Goal: Find specific page/section: Find specific page/section

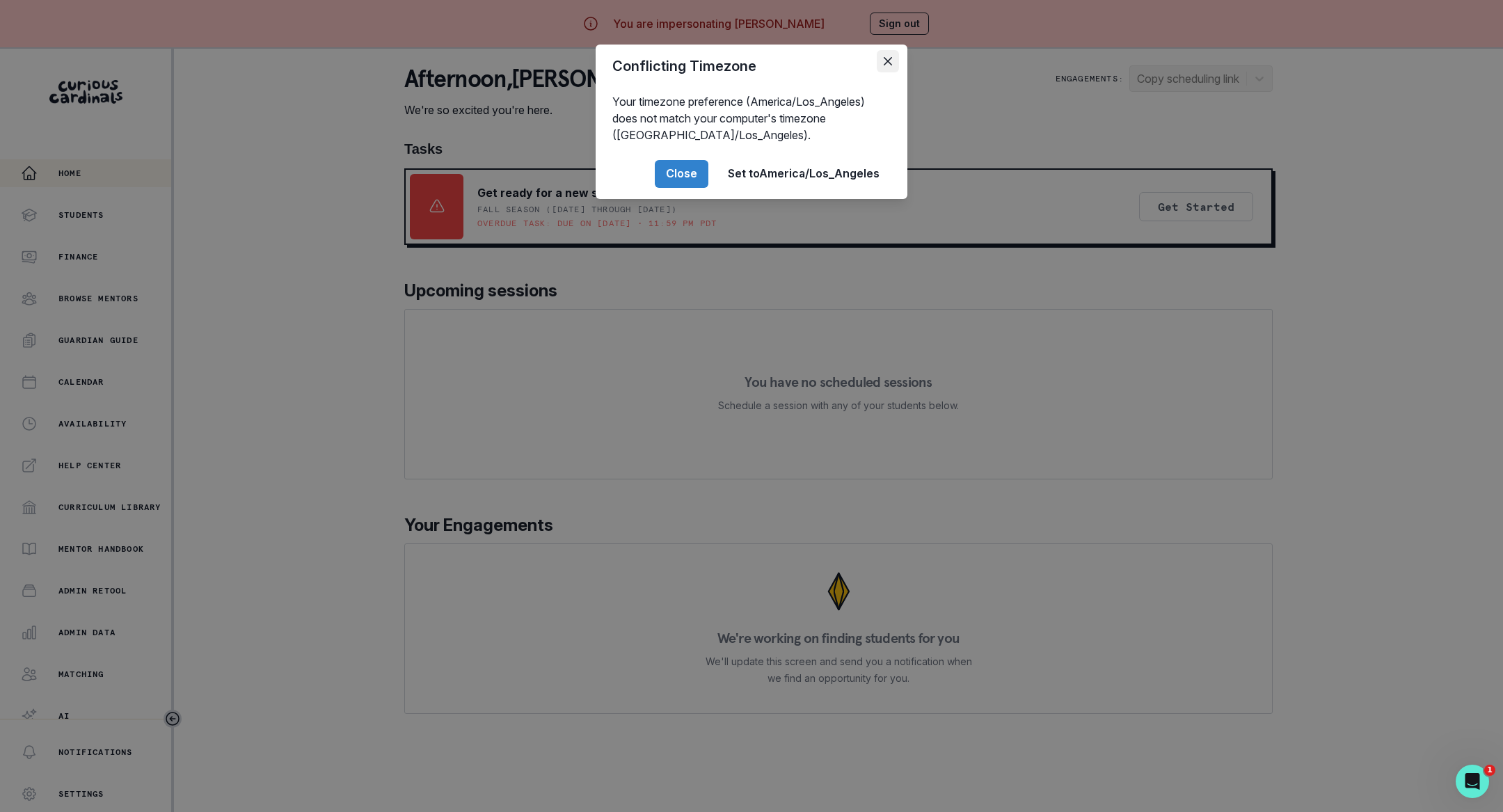
click at [881, 64] on button "Close" at bounding box center [888, 61] width 22 height 22
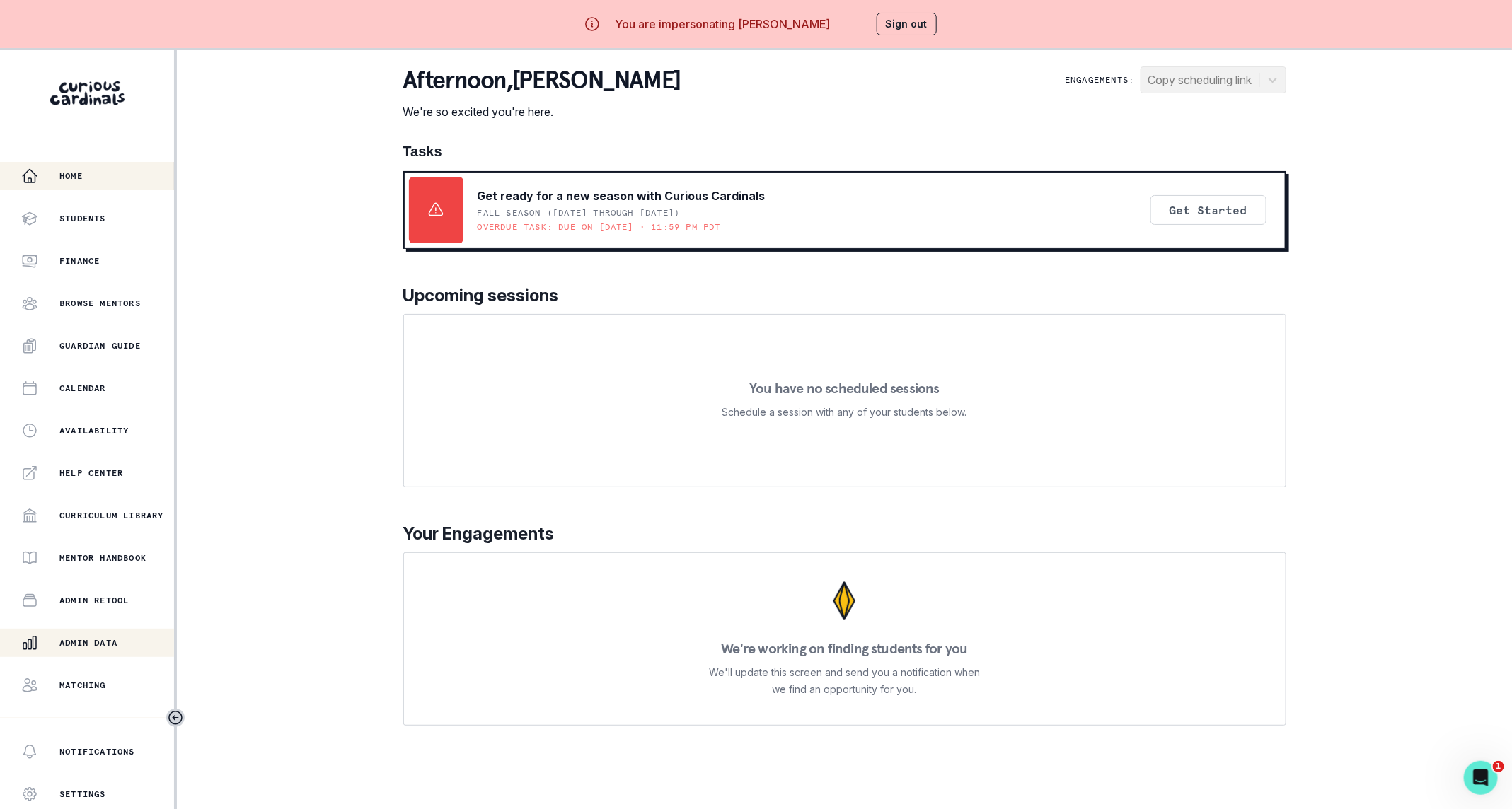
click at [114, 637] on p "Admin Data" at bounding box center [88, 643] width 58 height 11
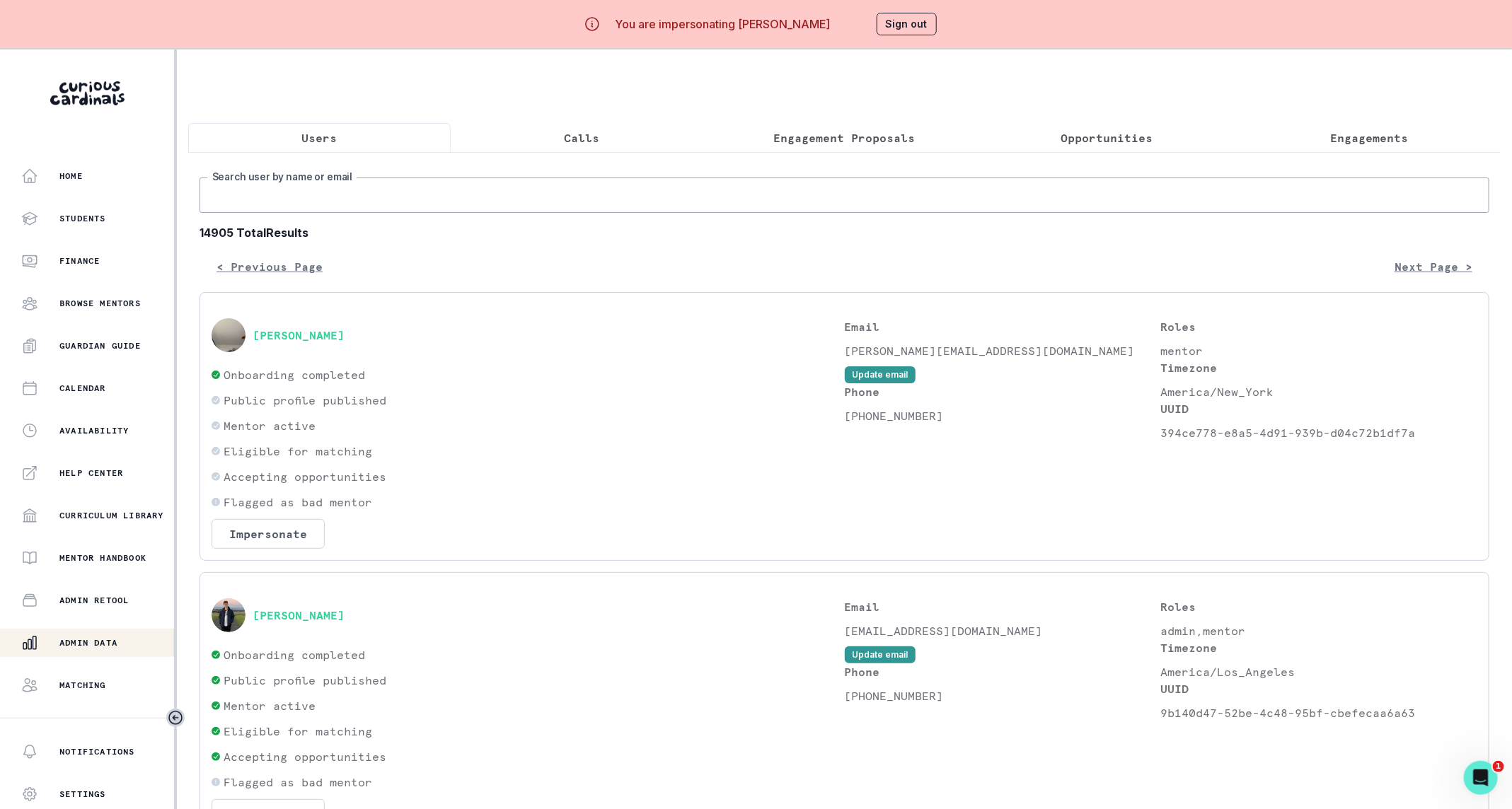
click at [500, 209] on input "Search user by name or email" at bounding box center [844, 195] width 1289 height 35
type input "[PERSON_NAME]"
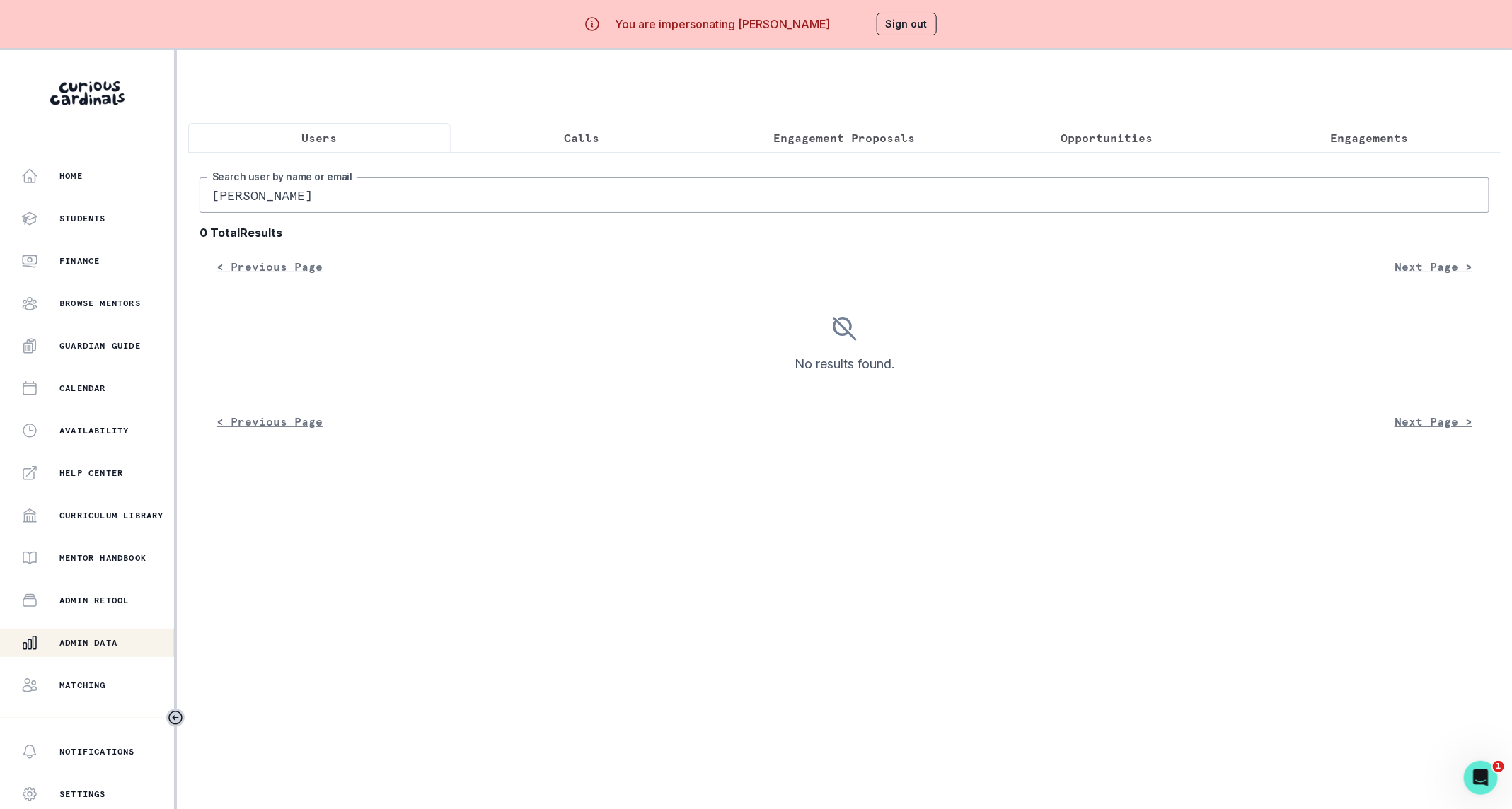
drag, startPoint x: 247, startPoint y: 211, endPoint x: 203, endPoint y: 209, distance: 44.0
click at [203, 209] on input "[PERSON_NAME]" at bounding box center [844, 195] width 1289 height 35
click at [271, 228] on div "Par Search user by name or email 0 Total Results < Previous Page Next Page > No…" at bounding box center [844, 307] width 1289 height 258
click at [271, 213] on input "Par" at bounding box center [844, 195] width 1289 height 35
type input "Parmegiani"
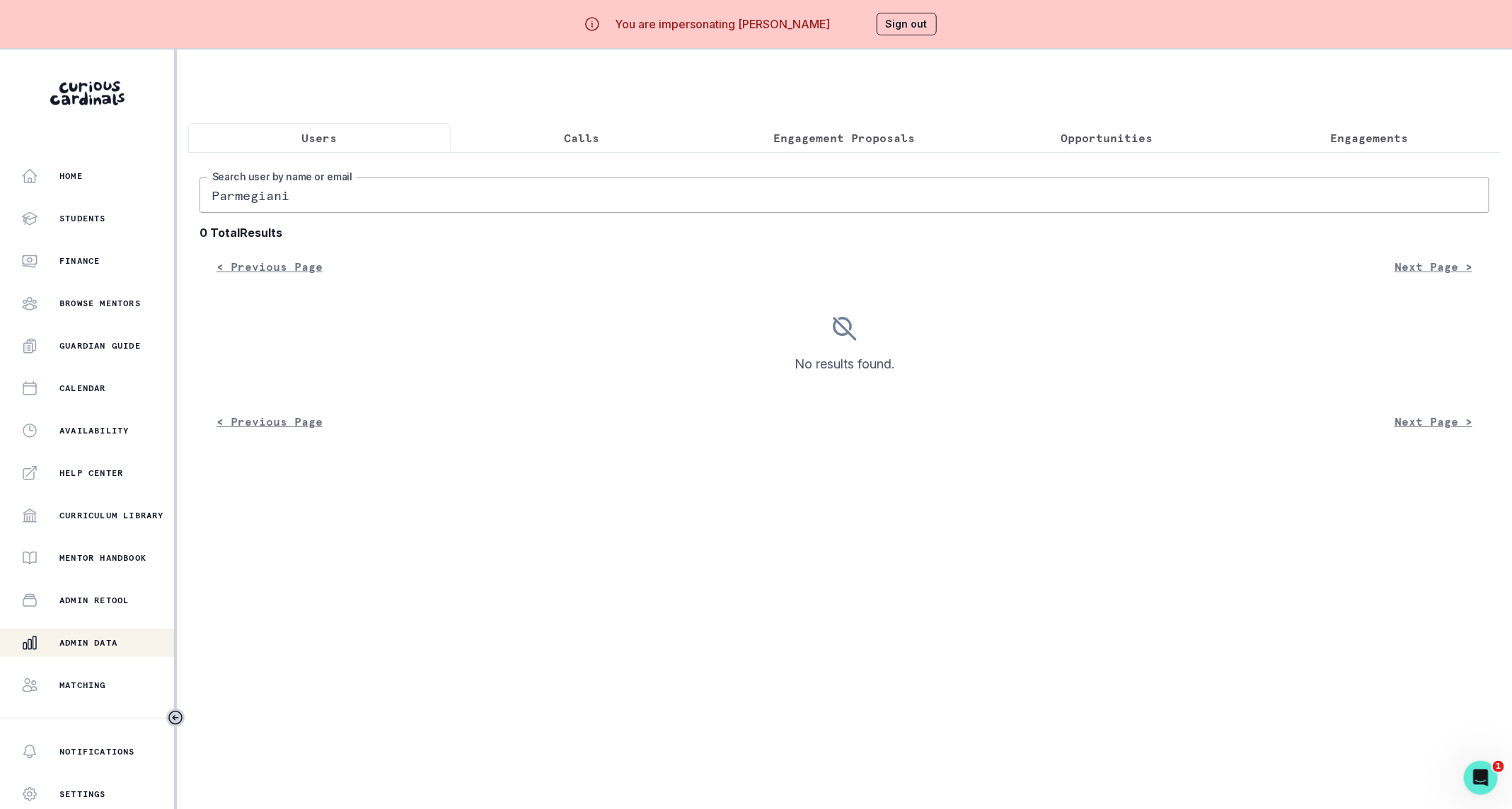
click at [258, 213] on input "Parmegiani" at bounding box center [844, 195] width 1289 height 35
type input "[PERSON_NAME]"
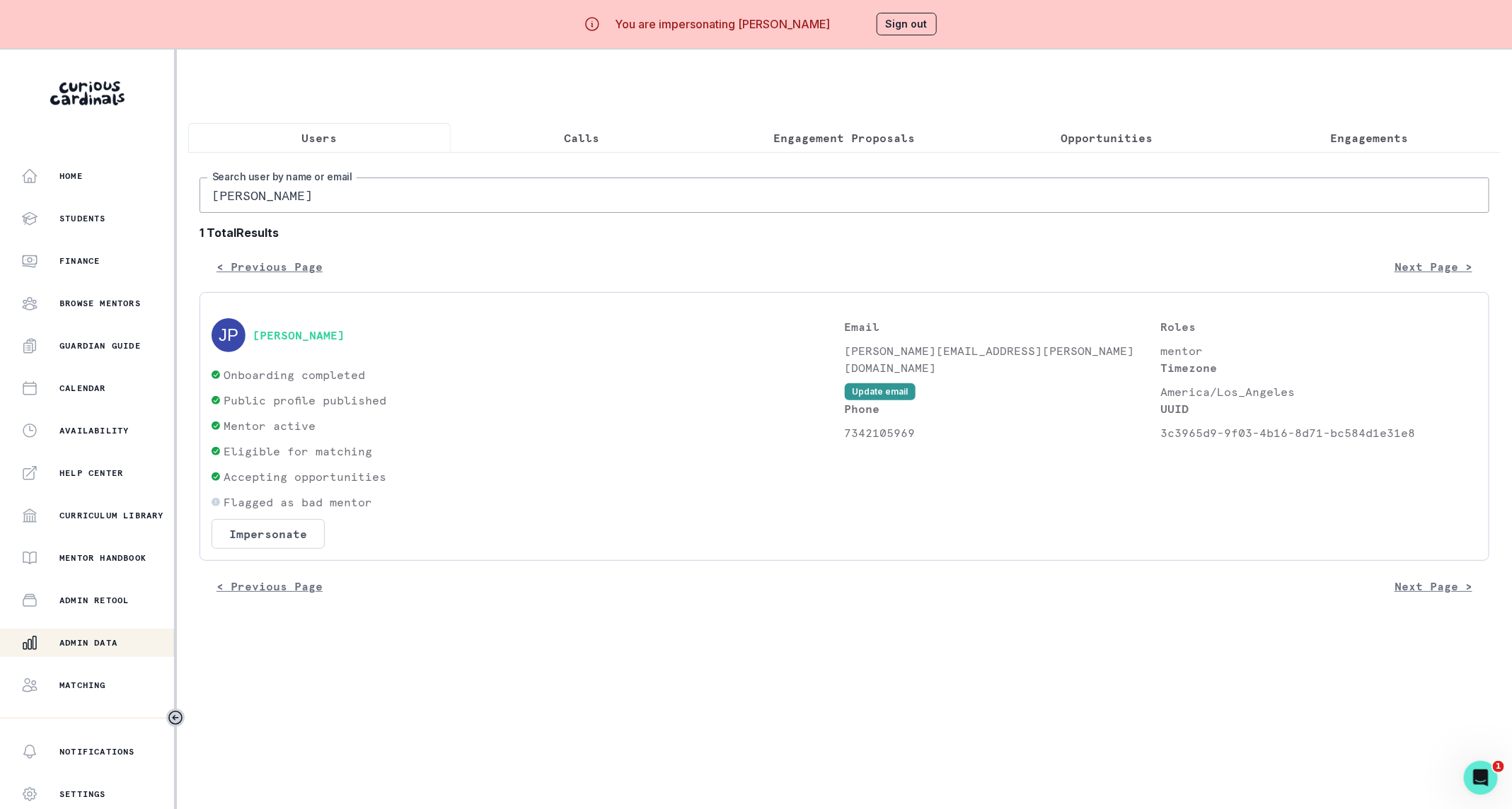
click at [283, 352] on div "[PERSON_NAME]" at bounding box center [527, 335] width 633 height 34
click at [285, 342] on button "[PERSON_NAME]" at bounding box center [298, 335] width 92 height 14
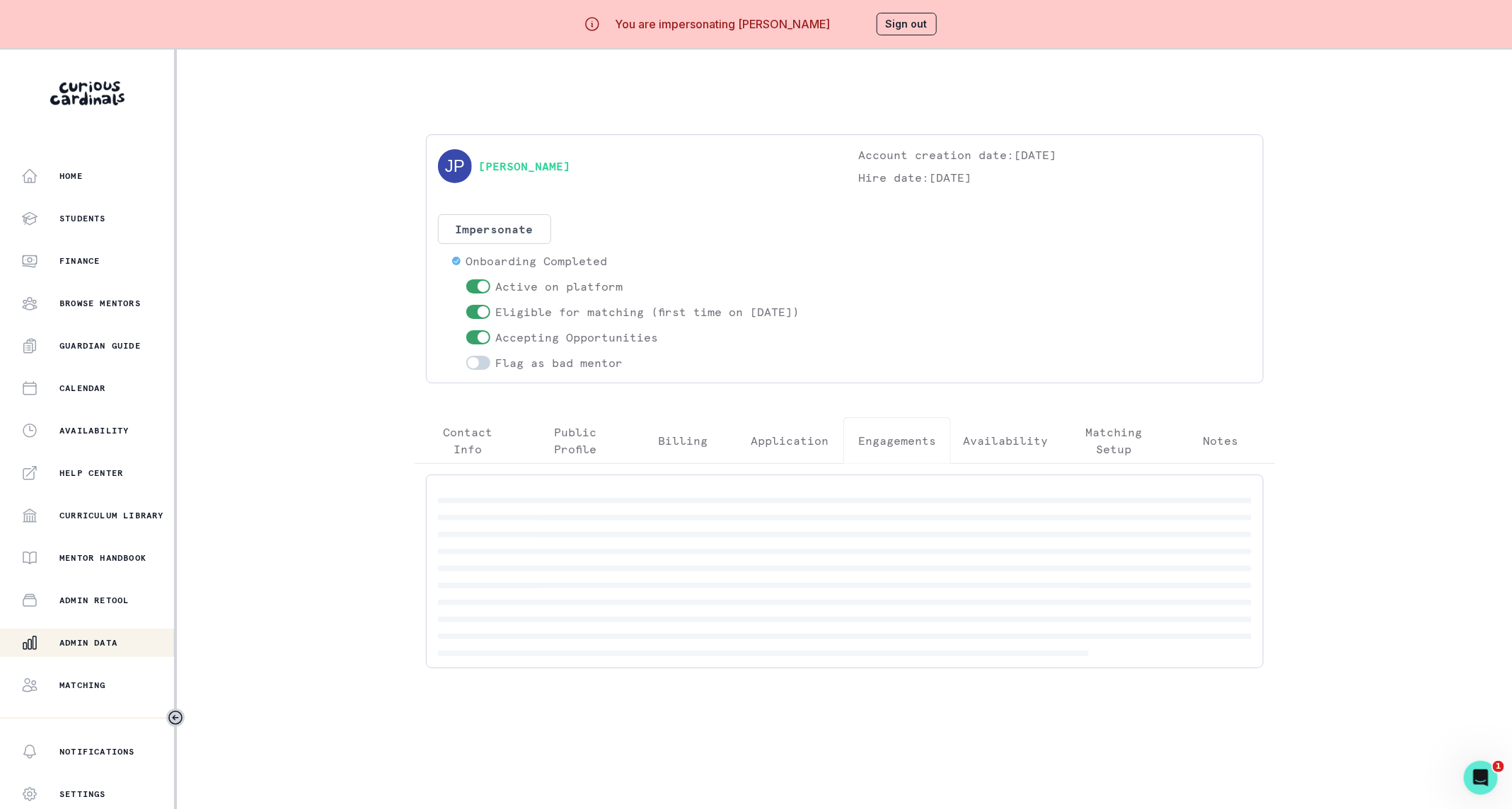
click at [922, 444] on p "Engagements" at bounding box center [897, 440] width 78 height 17
click at [721, 507] on p "[PERSON_NAME]'s Reading Comprehension & Writing Academic Mentorship" at bounding box center [643, 510] width 389 height 34
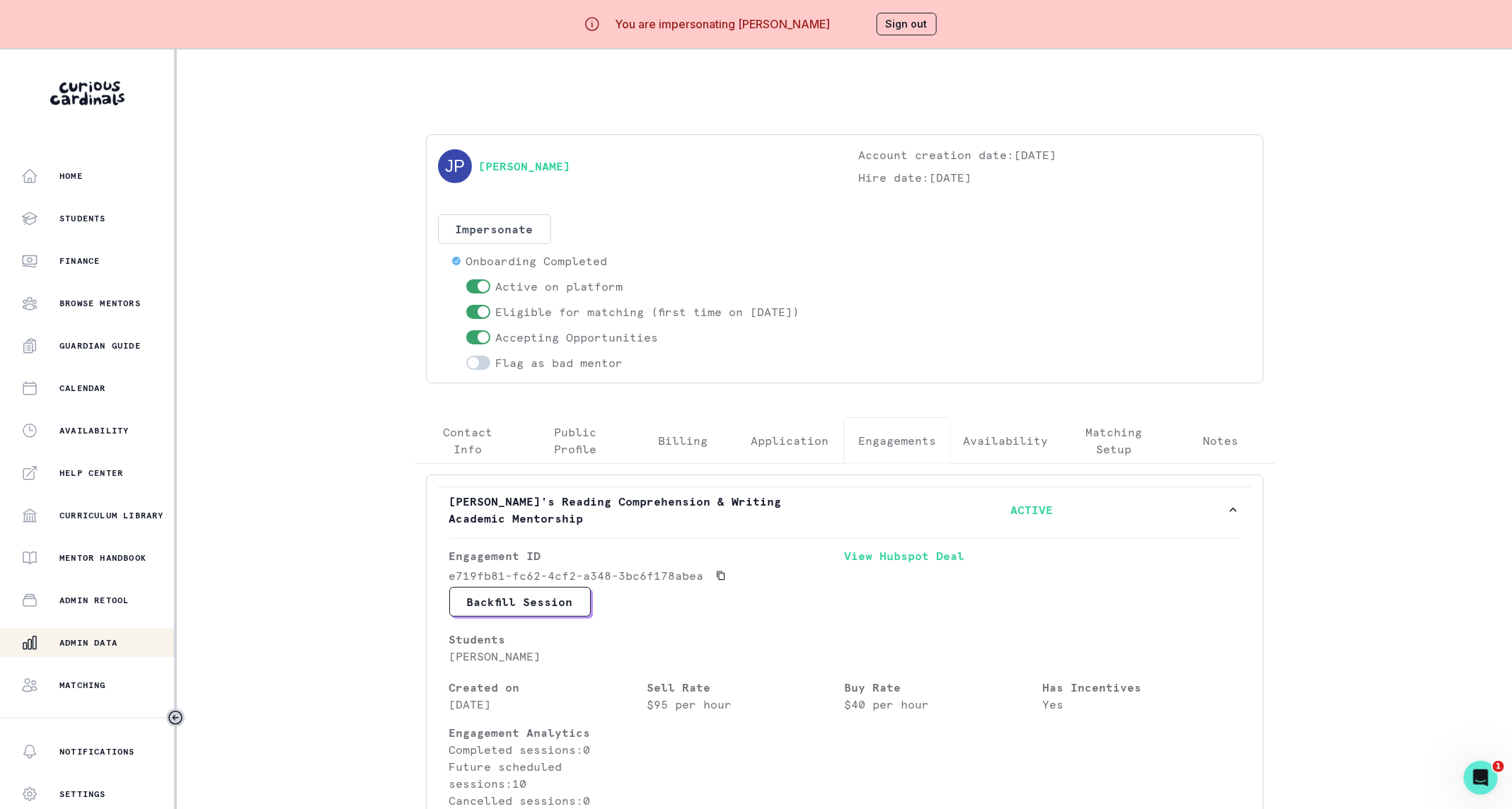
click at [109, 639] on p "Admin Data" at bounding box center [88, 643] width 58 height 11
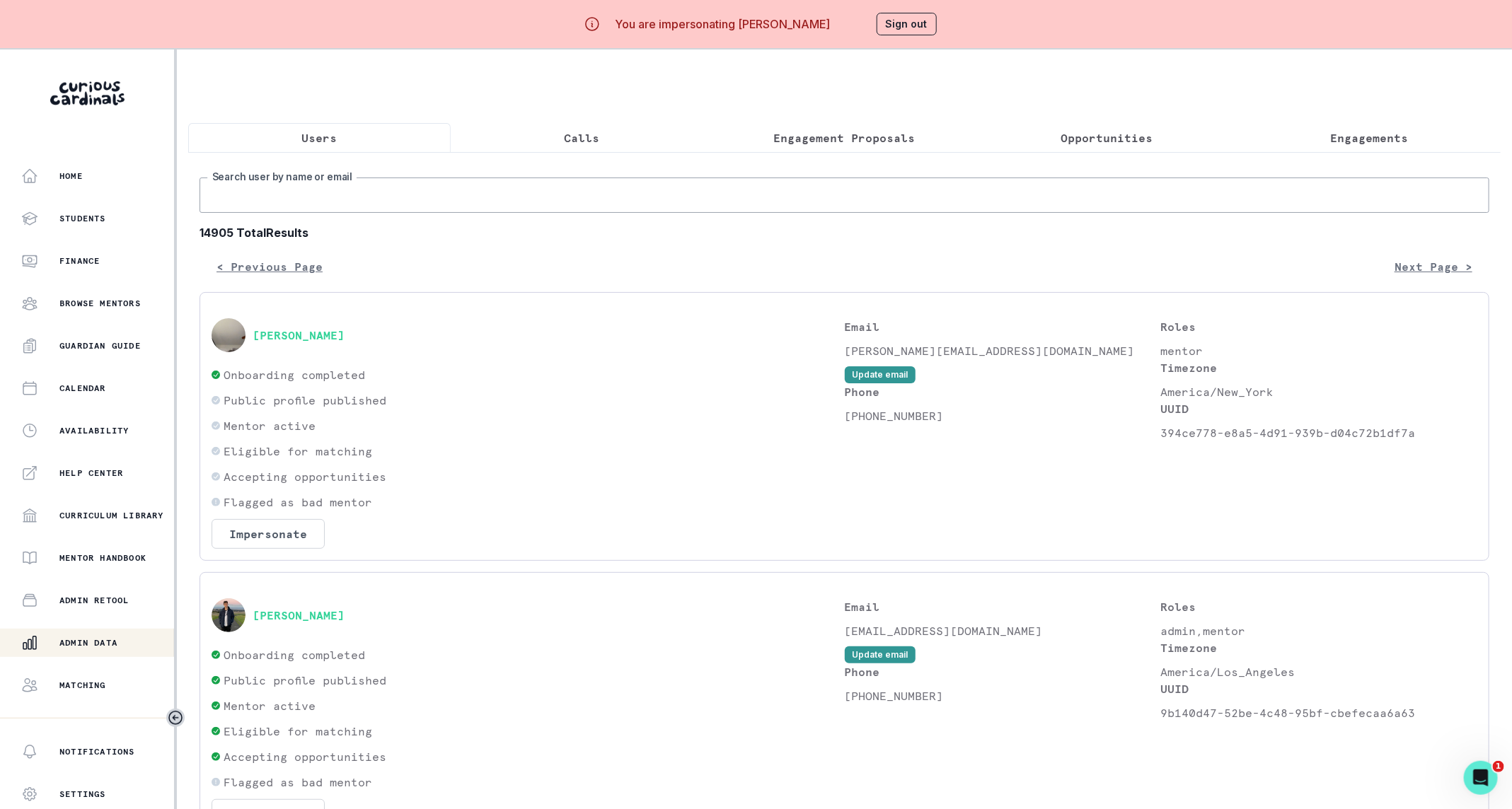
click at [413, 213] on input "Search user by name or email" at bounding box center [844, 195] width 1289 height 35
type input "[PERSON_NAME]"
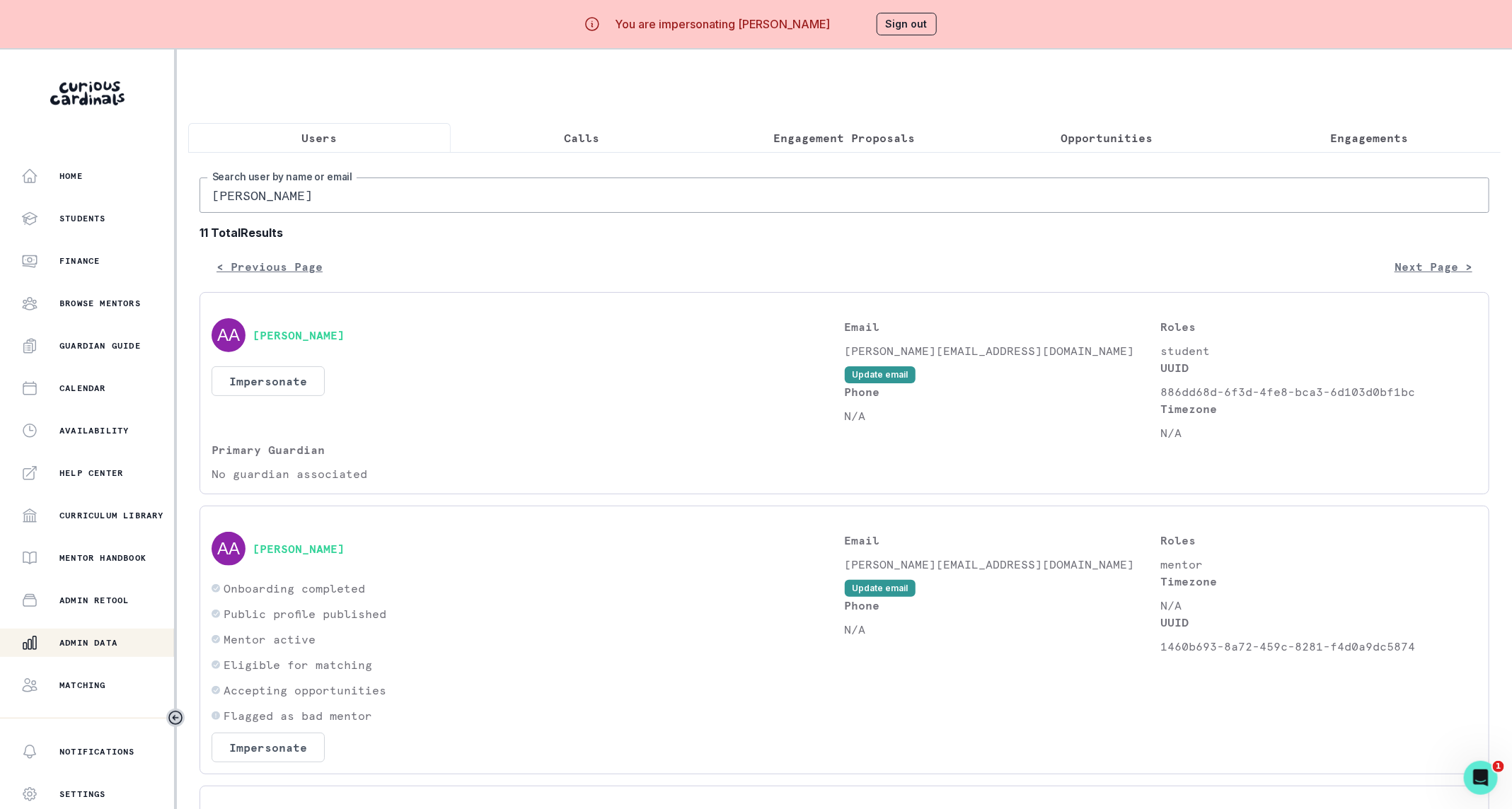
click at [379, 209] on input "[PERSON_NAME]" at bounding box center [844, 195] width 1289 height 35
type input "[PERSON_NAME]"
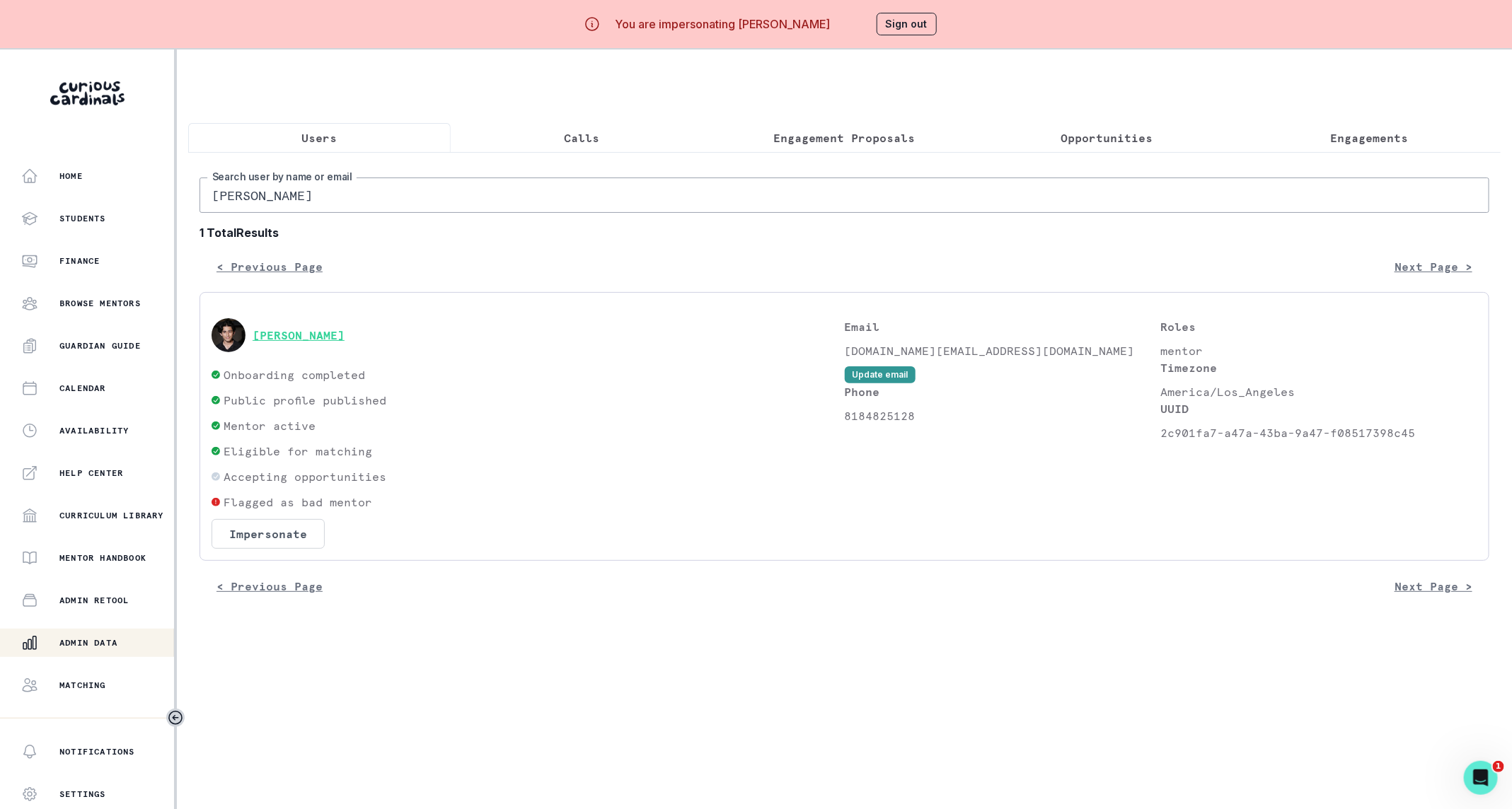
click at [316, 342] on button "[PERSON_NAME]" at bounding box center [298, 335] width 92 height 14
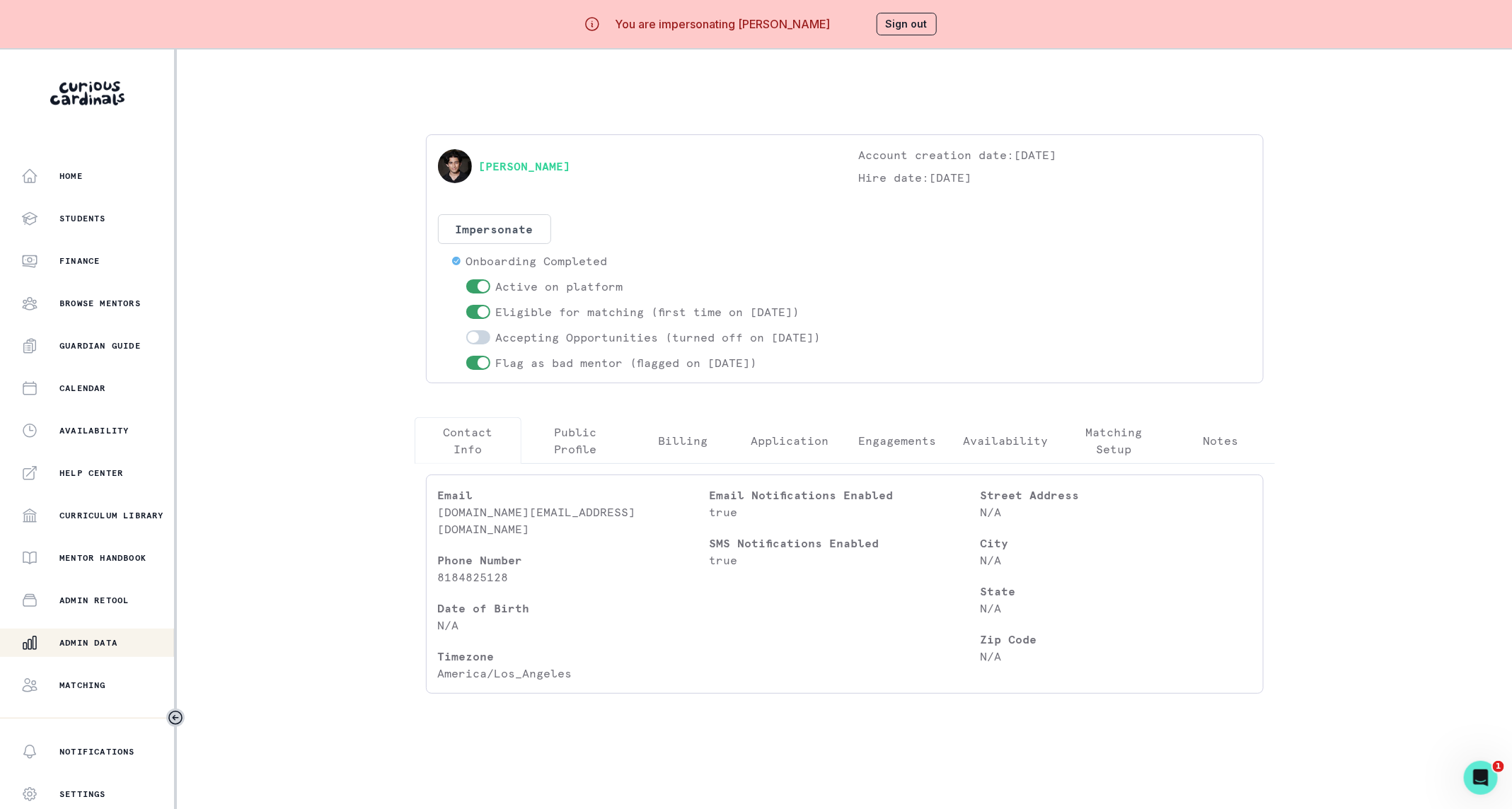
click at [88, 647] on p "Admin Data" at bounding box center [88, 643] width 58 height 11
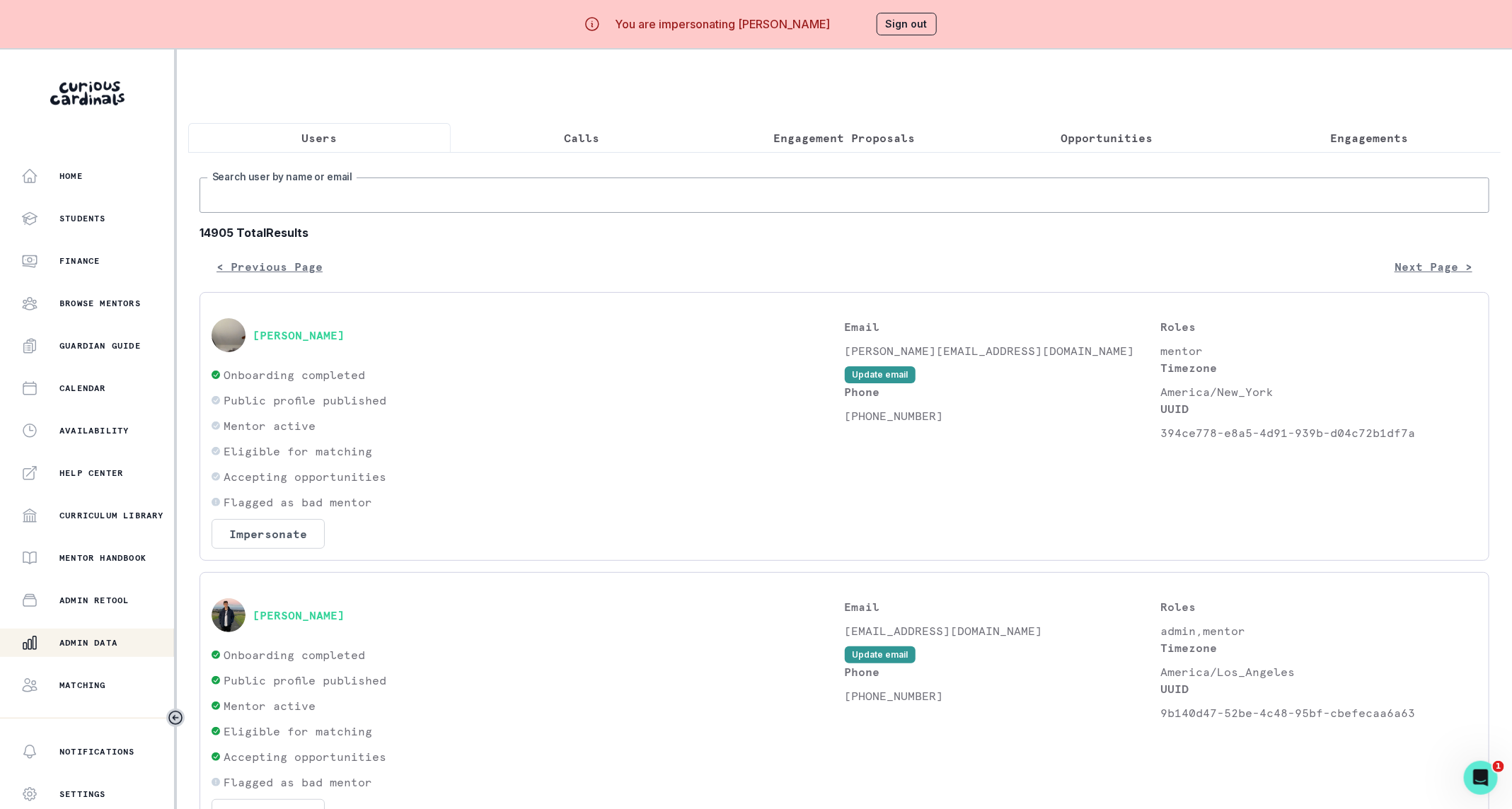
click at [440, 213] on input "Search user by name or email" at bounding box center [844, 195] width 1289 height 35
type input "[PERSON_NAME]"
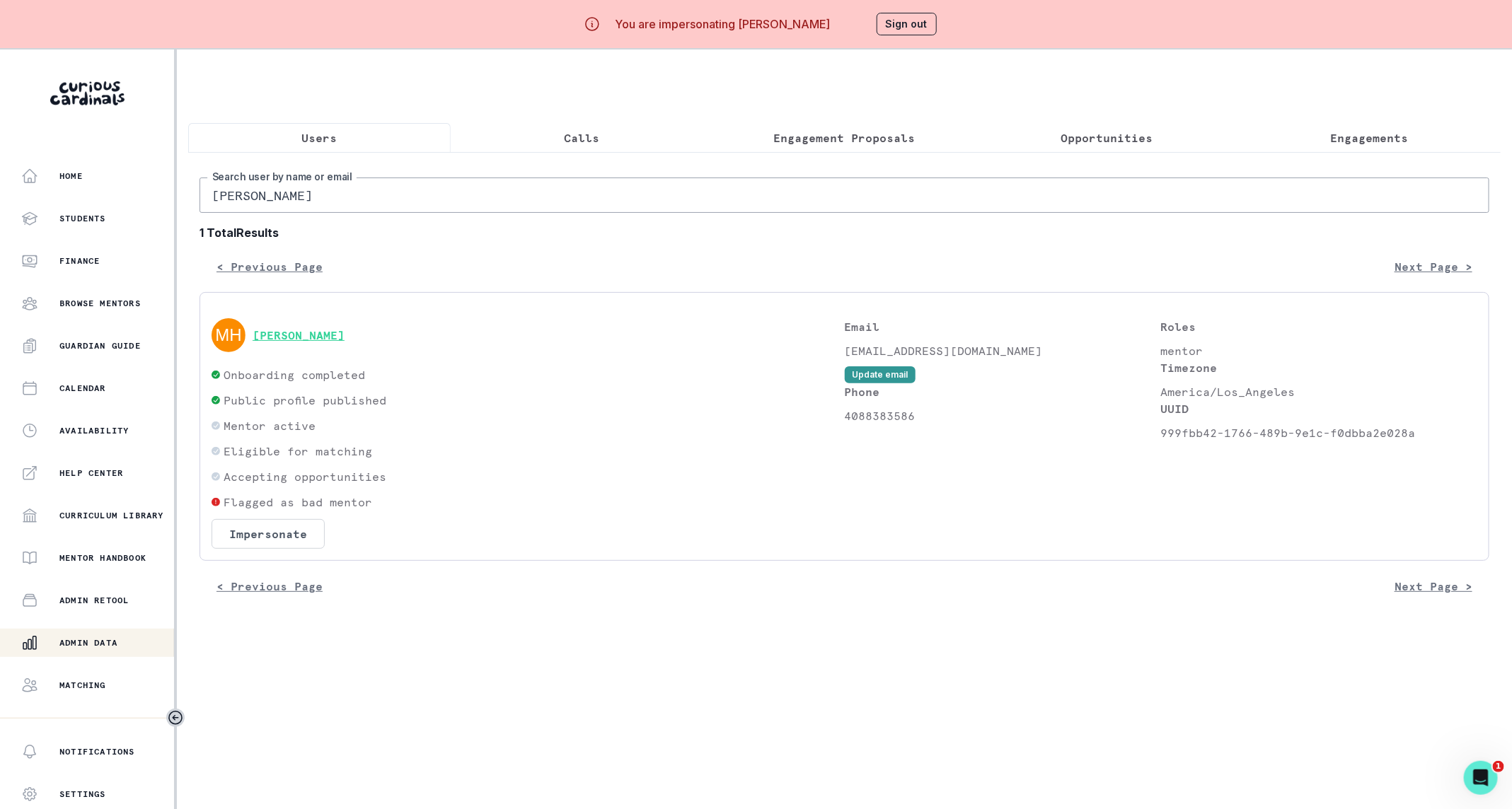
click at [324, 342] on button "[PERSON_NAME]" at bounding box center [298, 335] width 92 height 14
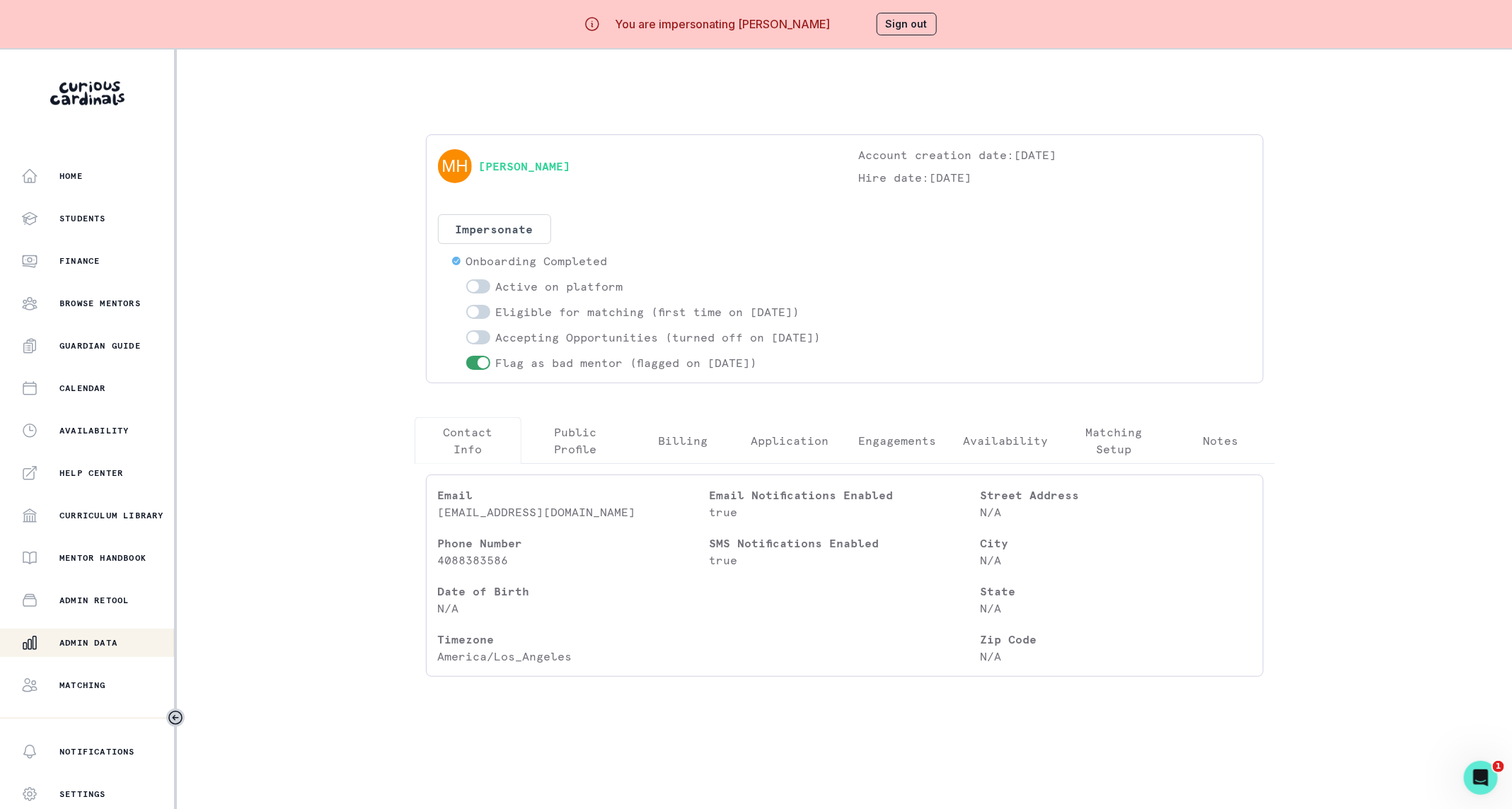
click at [914, 449] on p "Engagements" at bounding box center [897, 440] width 78 height 17
